Goal: Navigation & Orientation: Find specific page/section

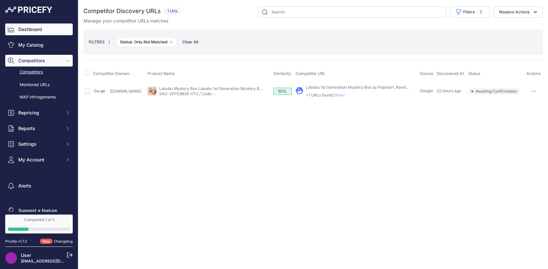
click at [46, 28] on link "Dashboard" at bounding box center [39, 29] width 68 height 12
